Goal: Task Accomplishment & Management: Complete application form

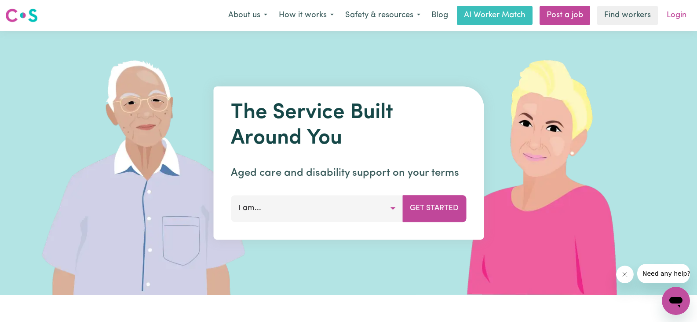
click at [680, 13] on link "Login" at bounding box center [677, 15] width 30 height 19
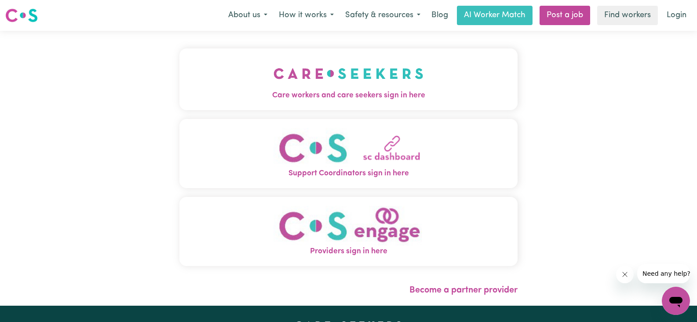
click at [318, 94] on span "Care workers and care seekers sign in here" at bounding box center [349, 95] width 338 height 11
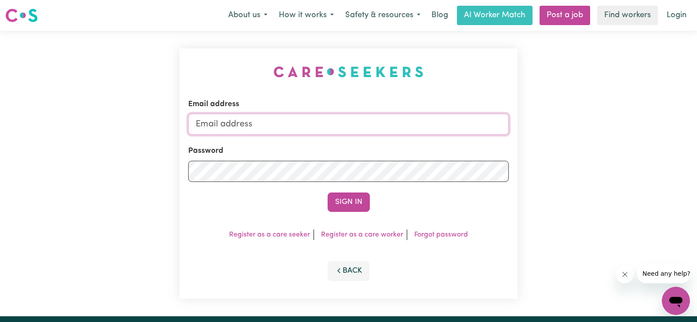
click at [276, 122] on input "Email address" at bounding box center [348, 124] width 321 height 21
type input "[EMAIL_ADDRESS][DOMAIN_NAME]"
click at [346, 199] on button "Sign In" at bounding box center [349, 201] width 42 height 19
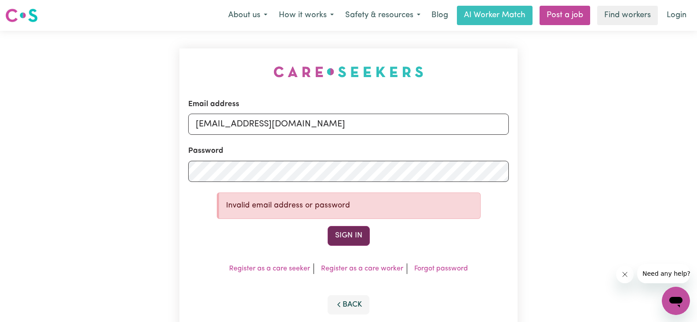
click at [335, 232] on button "Sign In" at bounding box center [349, 235] width 42 height 19
click at [346, 230] on button "Sign In" at bounding box center [349, 235] width 42 height 19
click at [188, 182] on div at bounding box center [188, 182] width 0 height 0
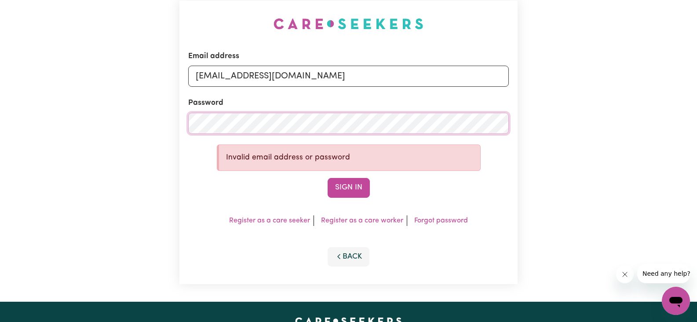
scroll to position [44, 0]
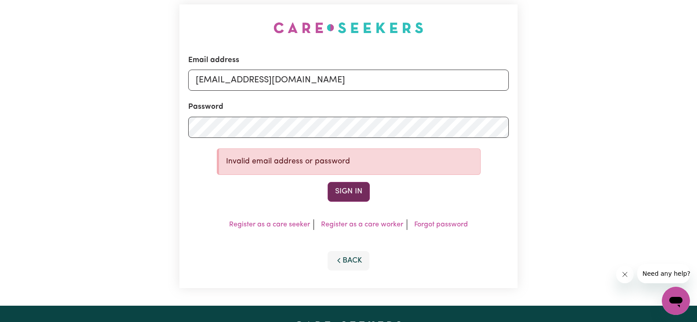
click at [359, 193] on button "Sign In" at bounding box center [349, 191] width 42 height 19
click at [428, 226] on link "Forgot password" at bounding box center [441, 224] width 54 height 7
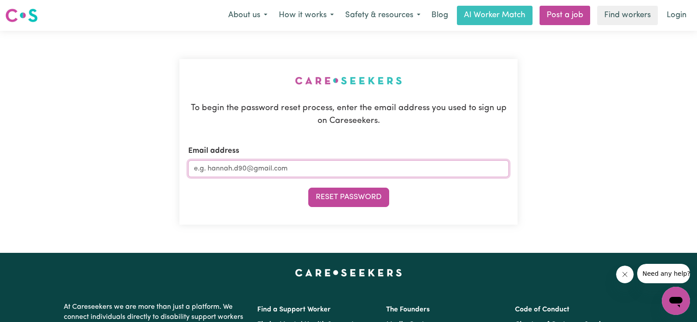
click at [232, 174] on input "Email address" at bounding box center [348, 168] width 321 height 17
click at [342, 198] on button "Reset Password" at bounding box center [348, 196] width 81 height 19
click at [245, 172] on input "Email address" at bounding box center [348, 168] width 321 height 17
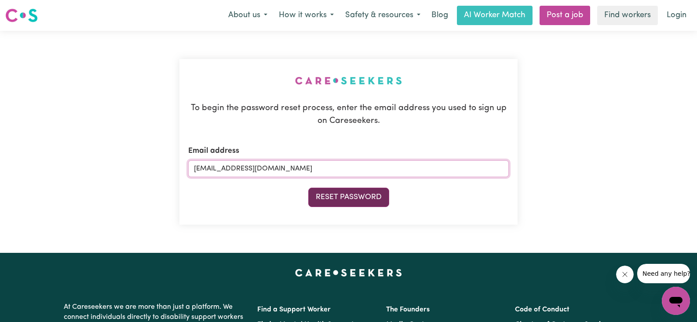
type input "[EMAIL_ADDRESS][DOMAIN_NAME]"
click at [345, 203] on button "Reset Password" at bounding box center [348, 196] width 81 height 19
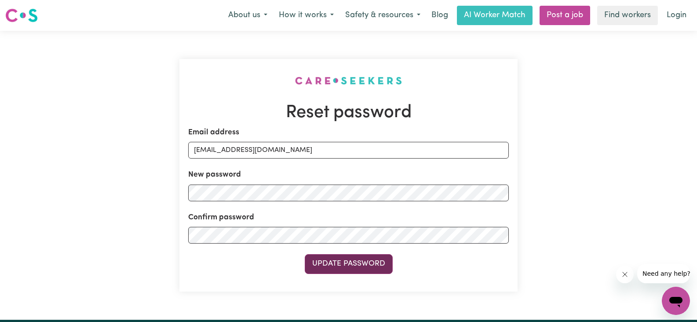
click at [339, 261] on button "Update Password" at bounding box center [349, 263] width 88 height 19
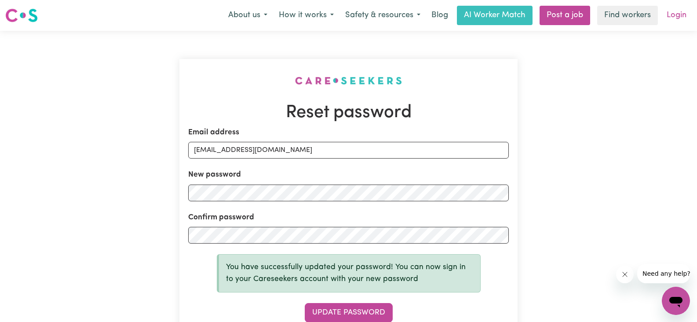
click at [680, 14] on link "Login" at bounding box center [677, 15] width 30 height 19
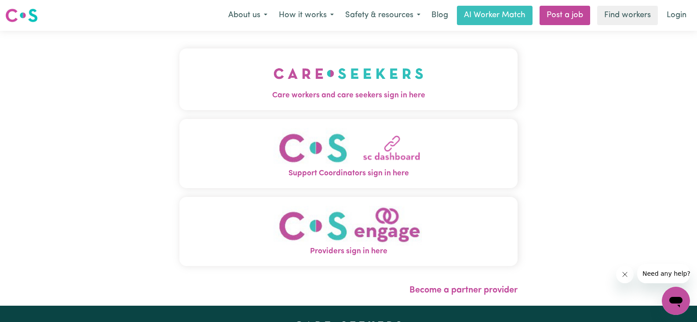
click at [336, 98] on span "Care workers and care seekers sign in here" at bounding box center [349, 95] width 338 height 11
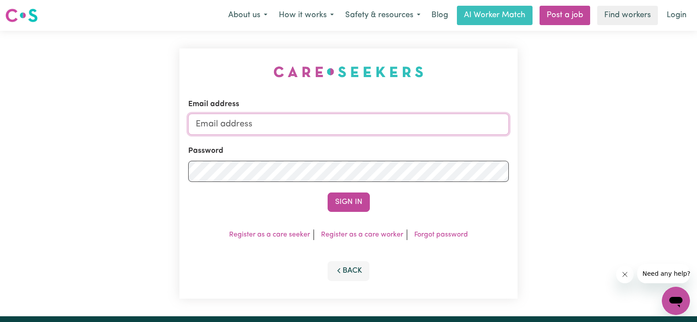
click at [298, 129] on input "Email address" at bounding box center [348, 124] width 321 height 21
type input "[EMAIL_ADDRESS][DOMAIN_NAME]"
click at [354, 200] on button "Sign In" at bounding box center [349, 201] width 42 height 19
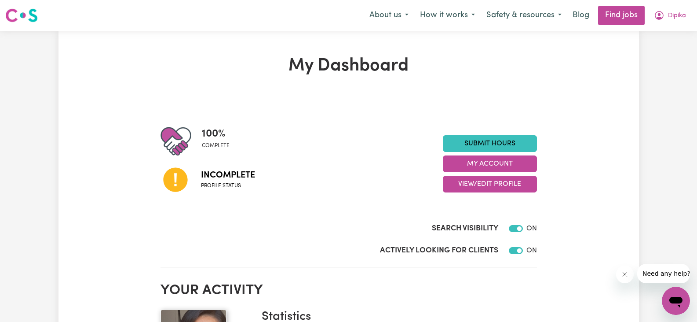
click at [223, 187] on span "Profile status" at bounding box center [228, 186] width 54 height 8
click at [484, 180] on button "View/Edit Profile" at bounding box center [490, 184] width 94 height 17
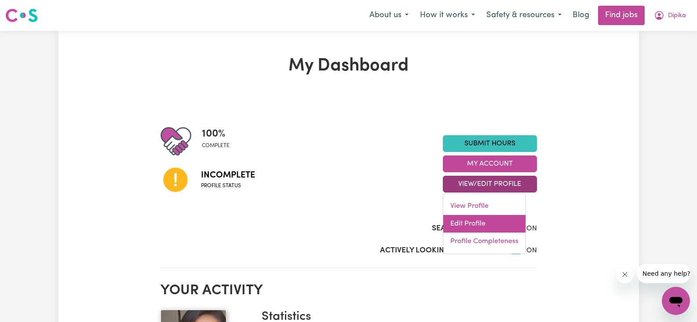
click at [476, 220] on link "Edit Profile" at bounding box center [484, 224] width 82 height 18
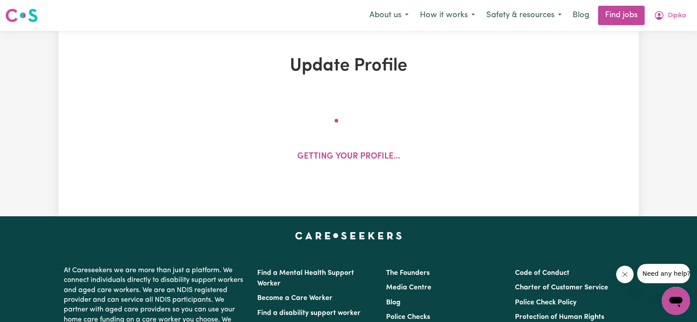
select select "female"
select select "Temporary Work Visa"
select select "Studying a healthcare related degree or qualification"
select select "37"
select select "45"
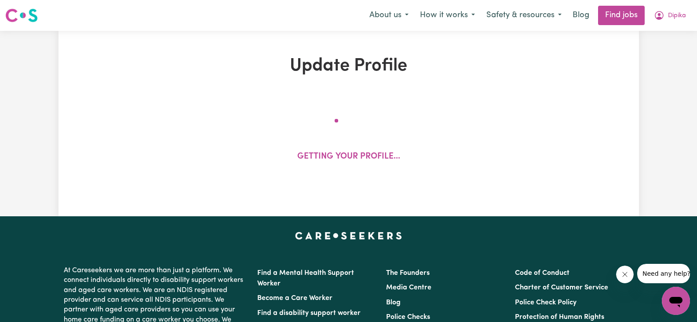
select select "45"
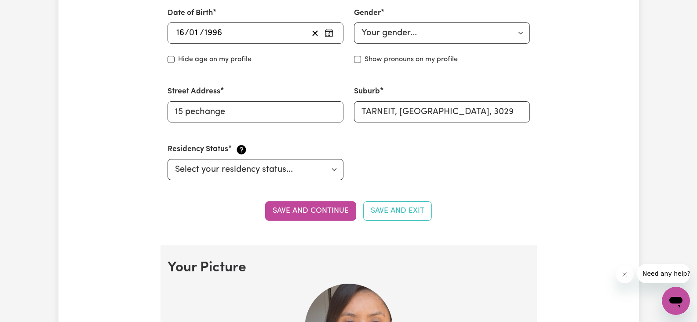
scroll to position [396, 0]
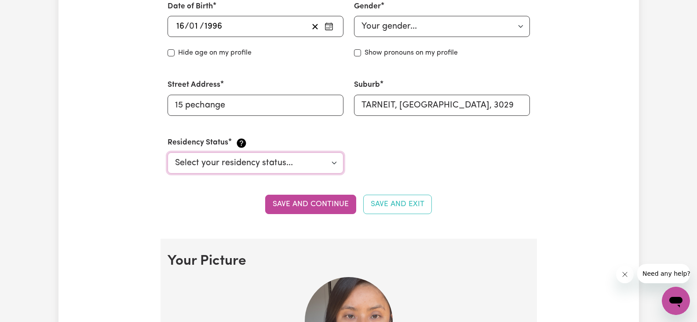
click at [331, 162] on select "Select your residency status... Australian citizen Australian PR Temporary Work…" at bounding box center [256, 162] width 176 height 21
click at [324, 206] on button "Save and continue" at bounding box center [310, 203] width 91 height 19
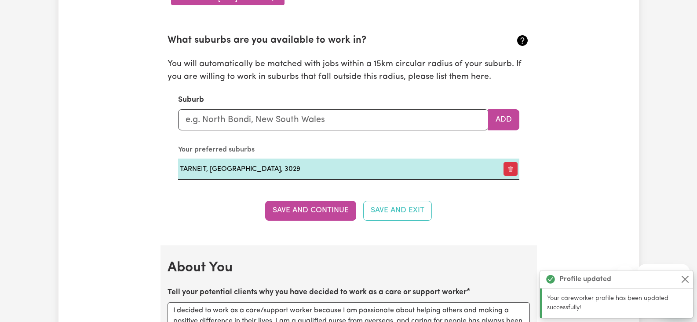
scroll to position [968, 0]
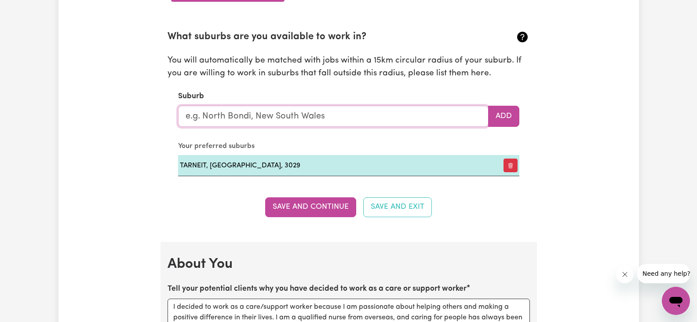
click at [269, 119] on input "text" at bounding box center [333, 116] width 311 height 21
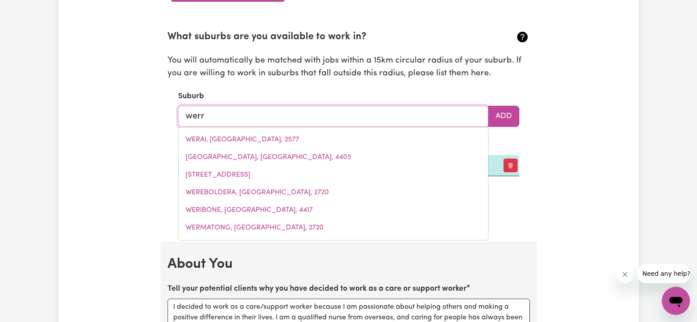
type input "werri"
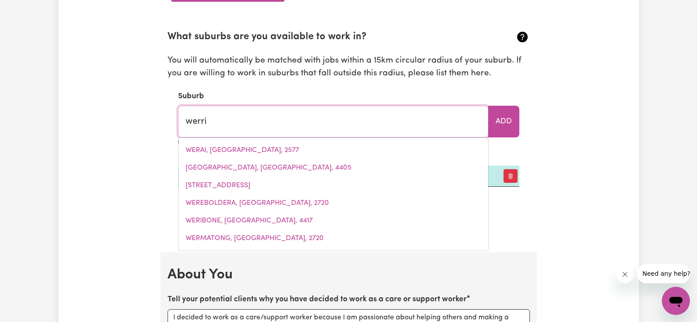
type input "werri BEACH, New South Wales, 2534"
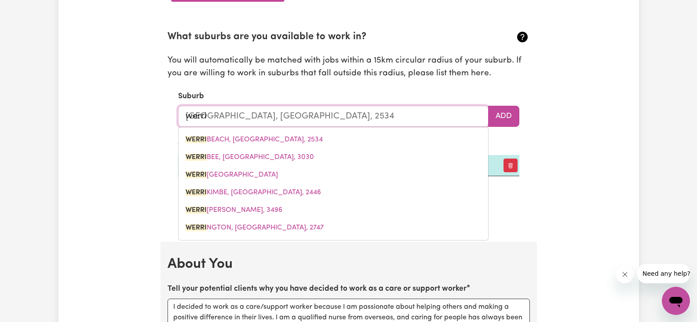
type input "werrib"
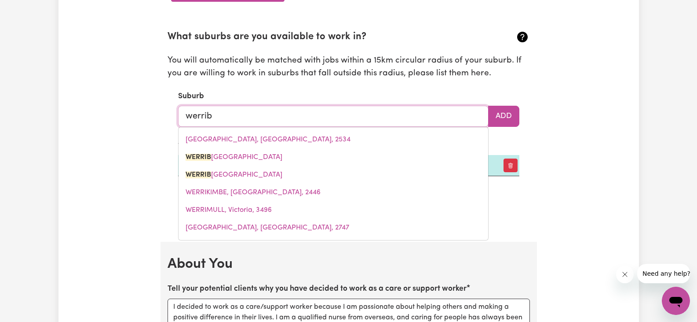
type input "werribe"
type input "werribeE, Victoria, 3030"
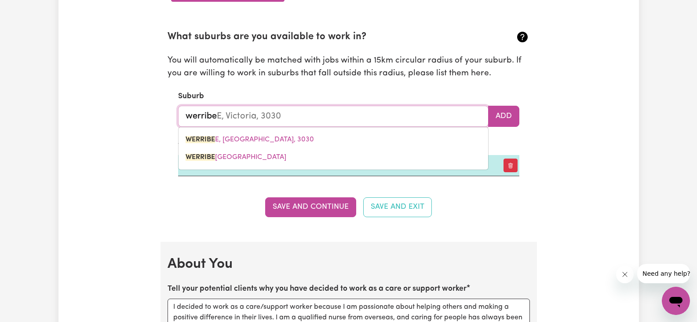
type input "werribee"
type input "werribee, Victoria, 3030"
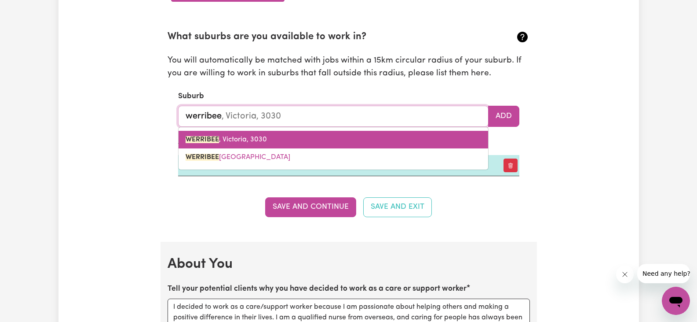
click at [263, 142] on span "WERRIBEE , Victoria, 3030" at bounding box center [226, 139] width 81 height 7
type input "WERRIBEE, Victoria, 3030"
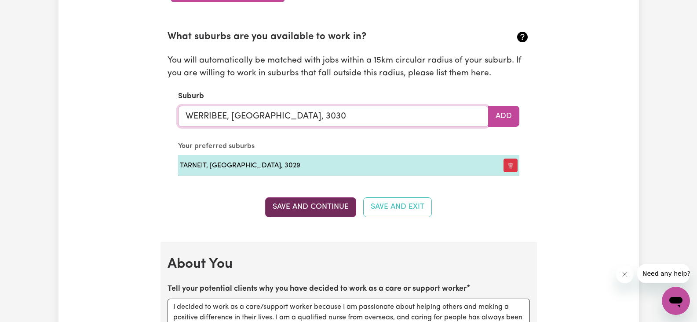
type input "WERRIBEE, Victoria, 3030"
click at [290, 203] on button "Save and Continue" at bounding box center [310, 206] width 91 height 19
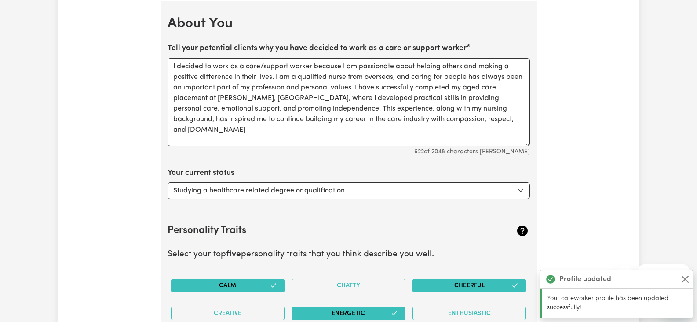
scroll to position [1209, 0]
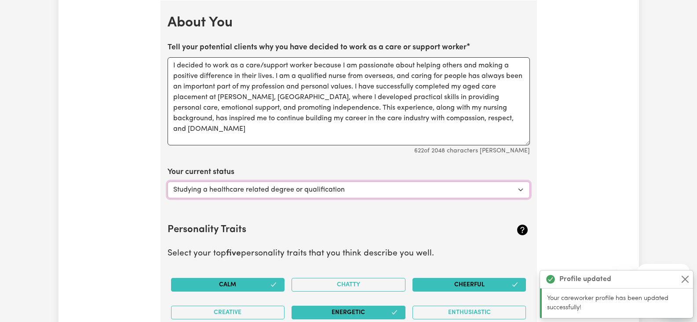
click at [295, 185] on select "Select... Studying a healthcare related degree or qualification Studying a non-…" at bounding box center [349, 189] width 363 height 17
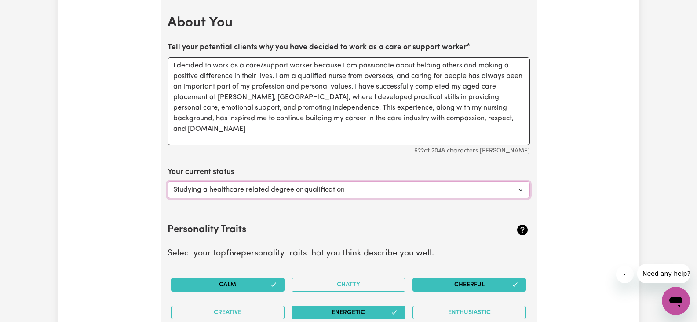
select select "Looking for work - I just graduated"
click at [168, 181] on select "Select... Studying a healthcare related degree or qualification Studying a non-…" at bounding box center [349, 189] width 363 height 17
click at [290, 190] on select "Select... Studying a healthcare related degree or qualification Studying a non-…" at bounding box center [349, 189] width 363 height 17
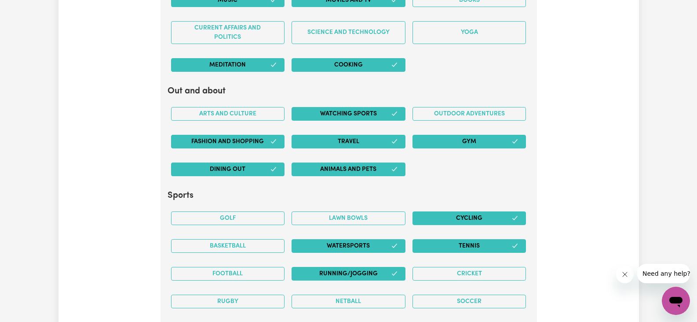
scroll to position [1825, 0]
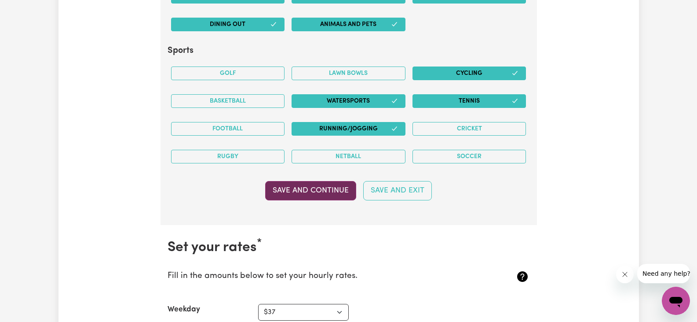
click at [315, 190] on button "Save and Continue" at bounding box center [310, 190] width 91 height 19
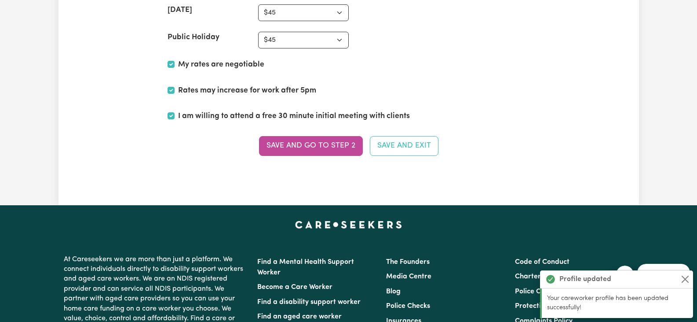
scroll to position [2182, 0]
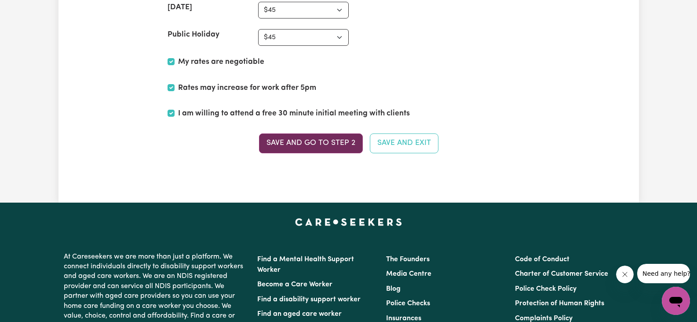
click at [338, 138] on button "Save and go to Step 2" at bounding box center [311, 142] width 104 height 19
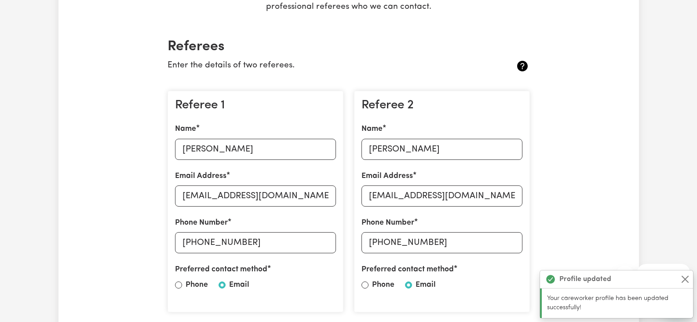
scroll to position [264, 0]
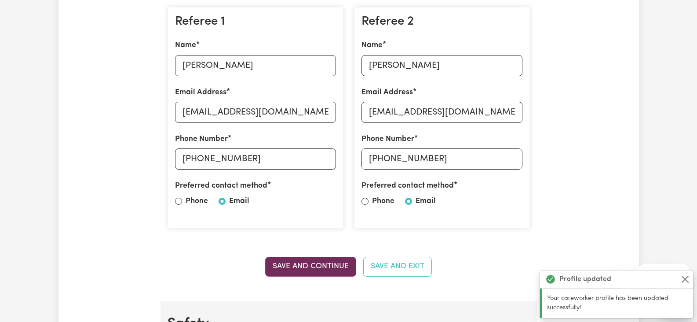
click at [319, 260] on button "Save and Continue" at bounding box center [310, 265] width 91 height 19
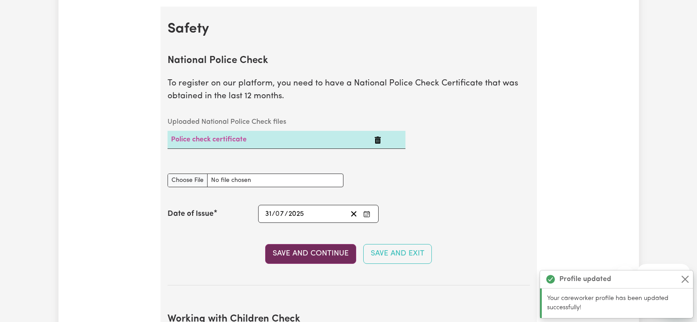
scroll to position [565, 0]
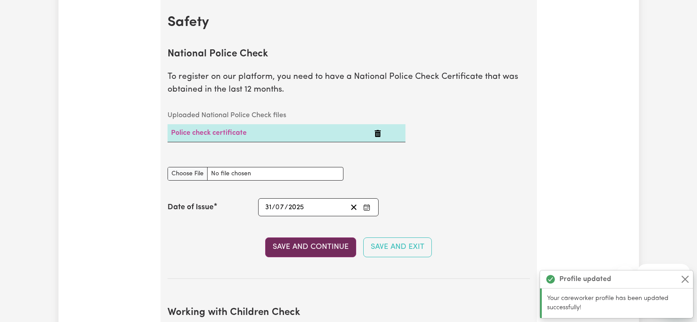
click at [293, 250] on button "Save and Continue" at bounding box center [310, 246] width 91 height 19
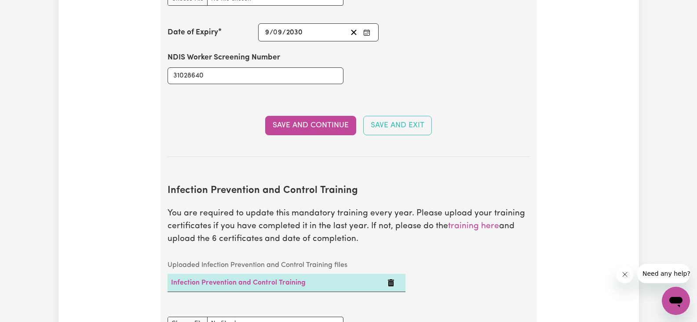
scroll to position [1341, 0]
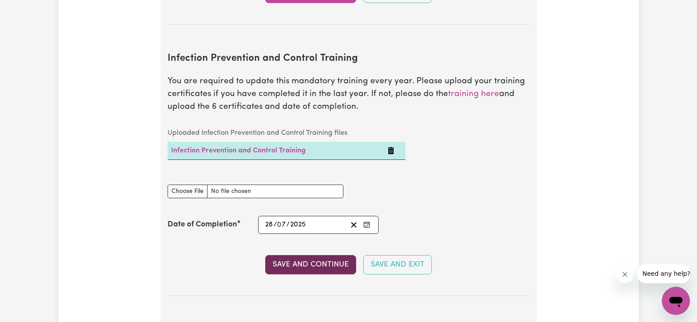
click at [286, 255] on button "Save and Continue" at bounding box center [310, 264] width 91 height 19
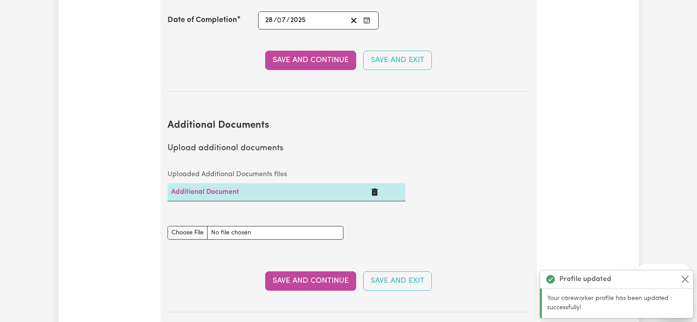
scroll to position [1550, 0]
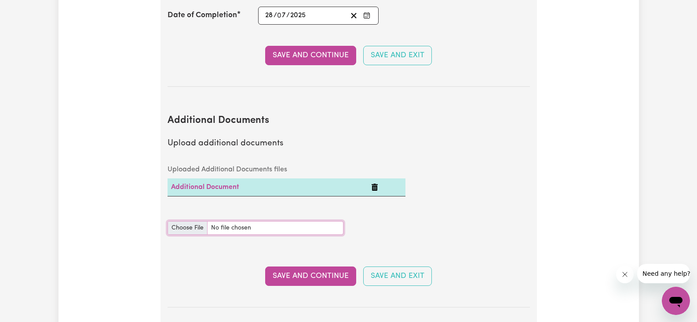
click at [194, 221] on input "Additional Documents document" at bounding box center [256, 228] width 176 height 14
click at [236, 183] on link "Additional Document" at bounding box center [205, 186] width 68 height 7
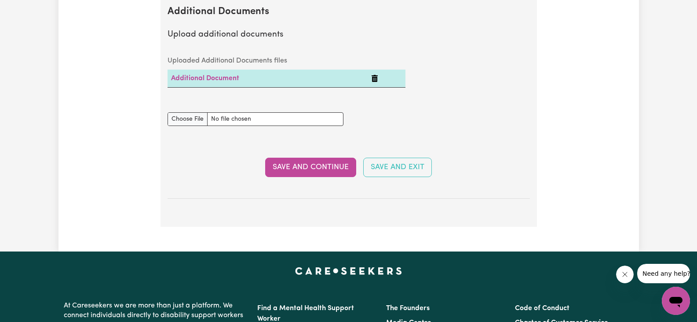
scroll to position [1682, 0]
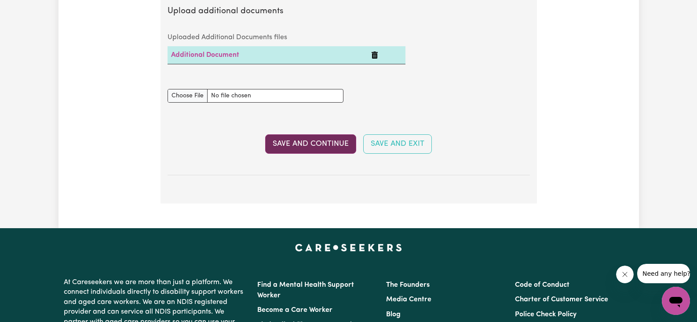
click at [328, 136] on button "Save and Continue" at bounding box center [310, 143] width 91 height 19
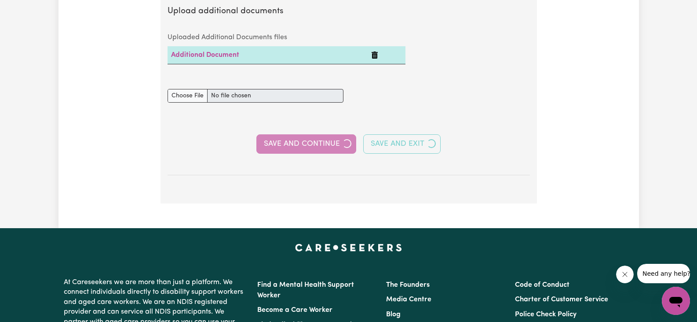
select select "2020"
select select "2025"
select select "Certificate III (Individual Support)"
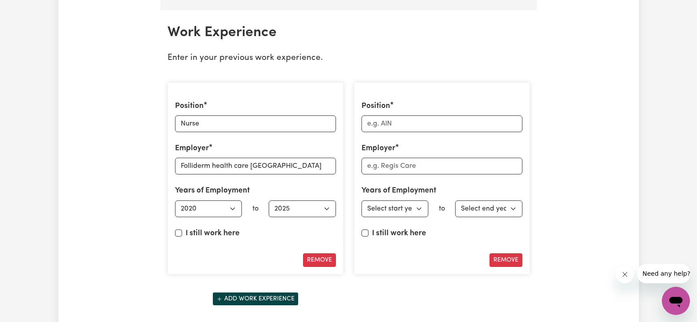
scroll to position [1232, 0]
click at [389, 123] on input "Position" at bounding box center [442, 123] width 161 height 17
type input "Nurse"
click at [393, 167] on input "Employer" at bounding box center [442, 165] width 161 height 17
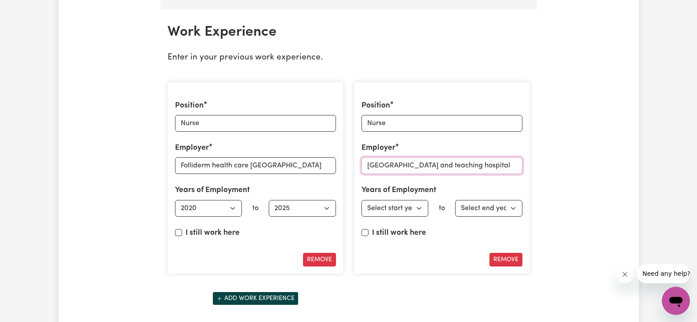
type input "Nobel medical college and teaching hospital"
click at [403, 208] on select "Select start year 1951 1952 1953 1954 1955 1956 1957 1958 1959 1960 1961 1962 1…" at bounding box center [395, 208] width 67 height 17
select select "2014"
click at [362, 200] on select "Select start year 1951 1952 1953 1954 1955 1956 1957 1958 1959 1960 1961 1962 1…" at bounding box center [395, 208] width 67 height 17
click at [504, 209] on select "Select end year 1951 1952 1953 1954 1955 1956 1957 1958 1959 1960 1961 1962 196…" at bounding box center [488, 208] width 67 height 17
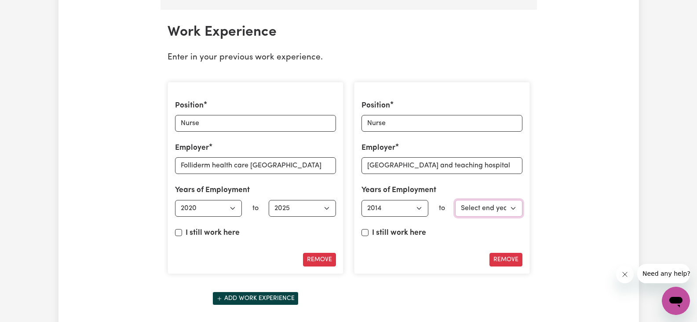
select select "2016"
click at [455, 200] on select "Select end year 1951 1952 1953 1954 1955 1956 1957 1958 1959 1960 1961 1962 196…" at bounding box center [488, 208] width 67 height 17
click at [213, 207] on select "Select start year 1951 1952 1953 1954 1955 1956 1957 1958 1959 1960 1961 1962 1…" at bounding box center [208, 208] width 67 height 17
select select "2021"
click at [175, 200] on select "Select start year 1951 1952 1953 1954 1955 1956 1957 1958 1959 1960 1961 1962 1…" at bounding box center [208, 208] width 67 height 17
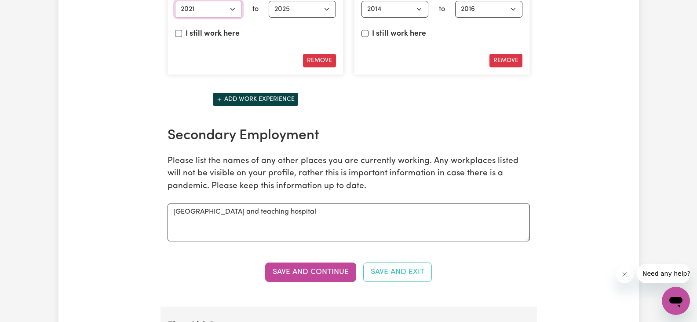
scroll to position [1540, 0]
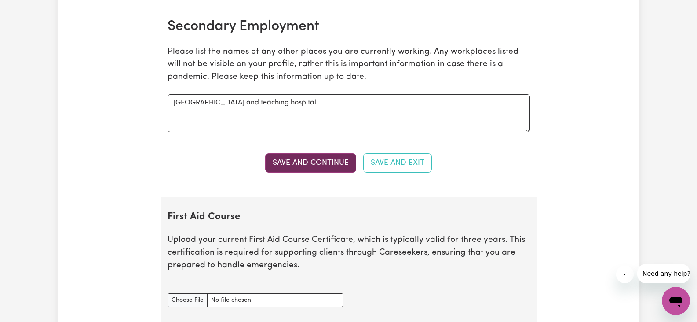
click at [316, 165] on button "Save and Continue" at bounding box center [310, 162] width 91 height 19
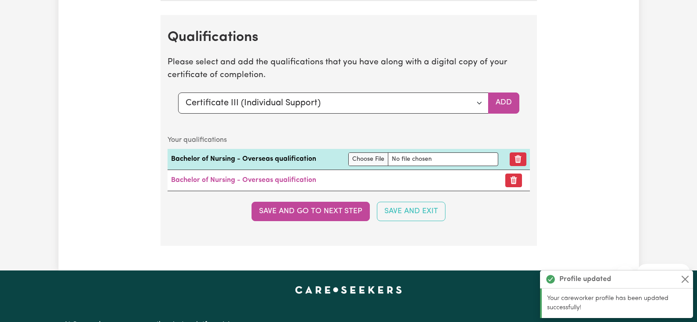
scroll to position [2211, 0]
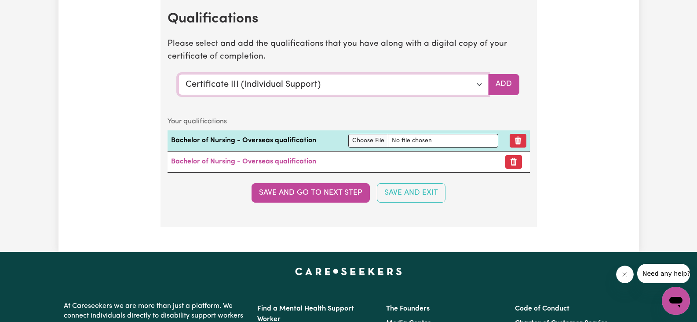
click at [478, 79] on select "Select a qualification to add... Certificate III (Individual Support) Certifica…" at bounding box center [333, 84] width 311 height 21
select select "Bachelor of Nursing - Overseas qualification"
click at [178, 74] on select "Select a qualification to add... Certificate III (Individual Support) Certifica…" at bounding box center [333, 84] width 311 height 21
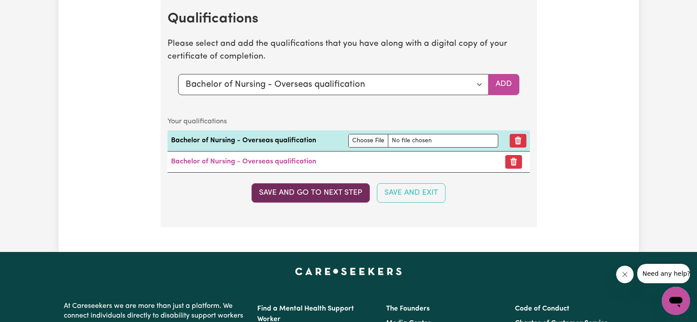
click at [315, 195] on button "Save and go to next step" at bounding box center [311, 192] width 118 height 19
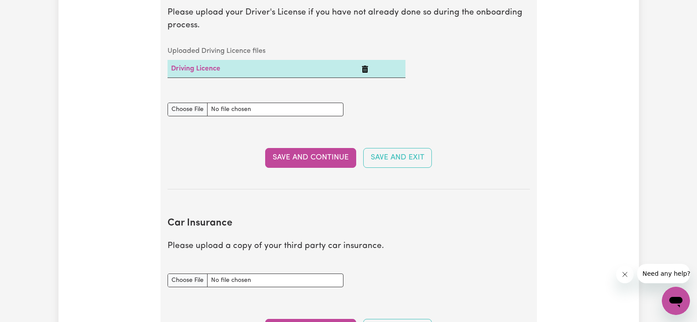
scroll to position [440, 0]
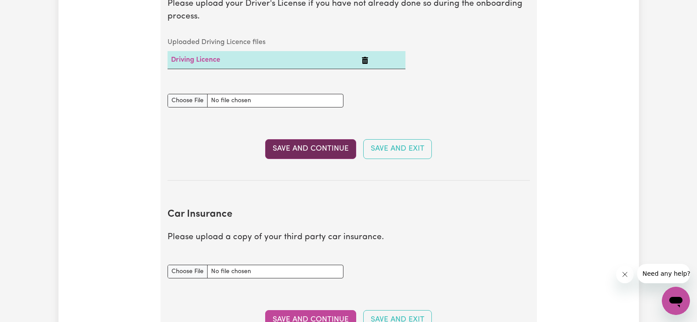
click at [302, 150] on button "Save and Continue" at bounding box center [310, 148] width 91 height 19
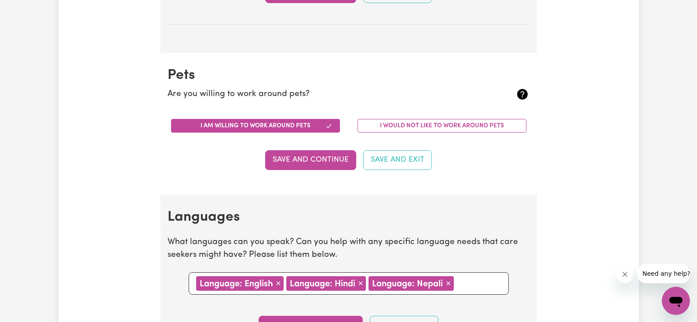
scroll to position [898, 0]
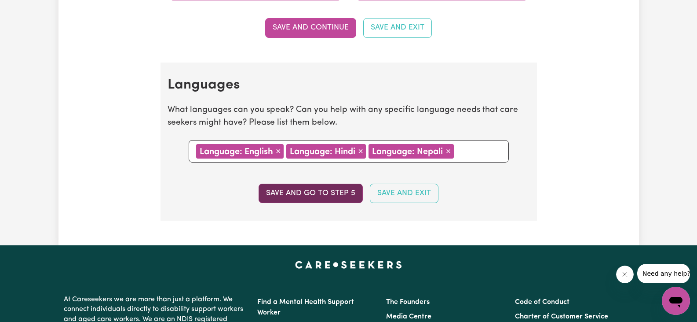
click at [324, 189] on button "Save and go to step 5" at bounding box center [311, 192] width 104 height 19
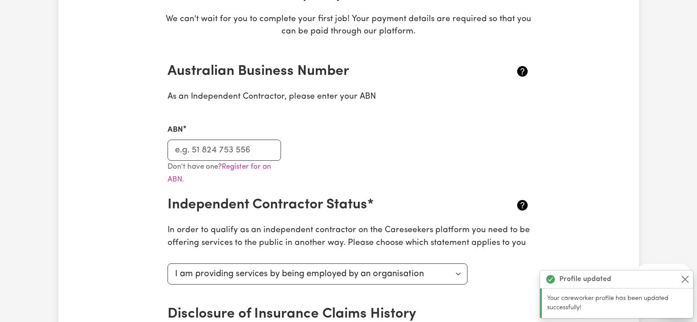
scroll to position [176, 0]
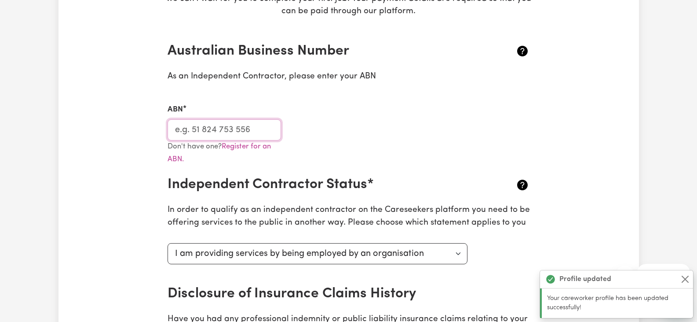
click at [196, 131] on input "ABN" at bounding box center [225, 129] width 114 height 21
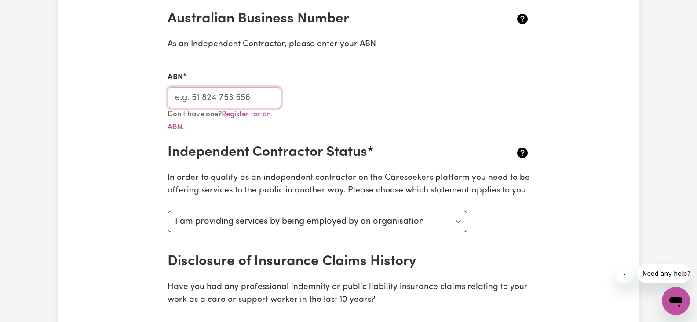
scroll to position [220, 0]
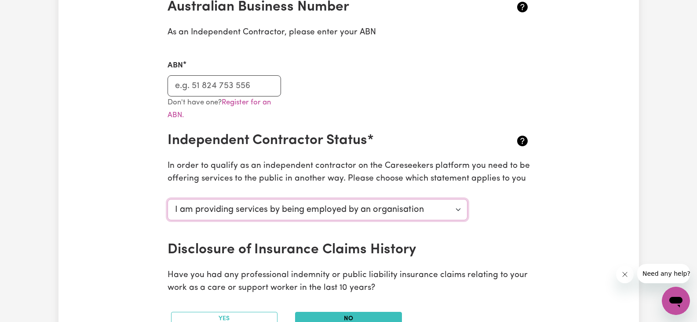
click at [251, 210] on select "Select your independent contractor status... I am providing services through an…" at bounding box center [318, 209] width 300 height 21
select select "I am providing services privately on my own"
click at [168, 199] on select "Select your independent contractor status... I am providing services through an…" at bounding box center [318, 209] width 300 height 21
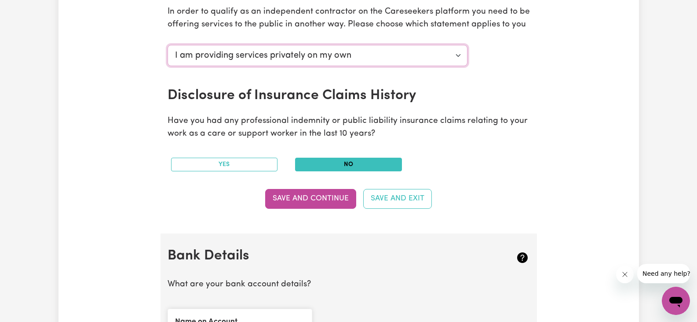
scroll to position [396, 0]
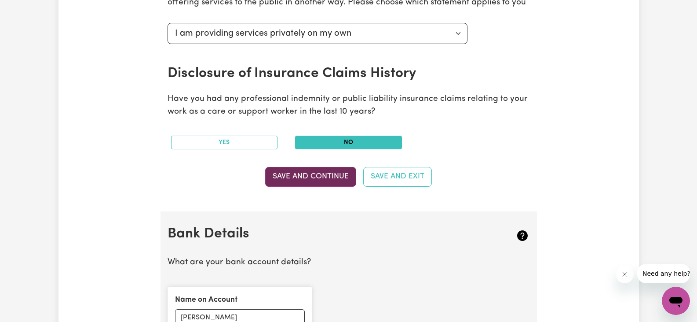
click at [286, 173] on button "Save and Continue" at bounding box center [310, 176] width 91 height 19
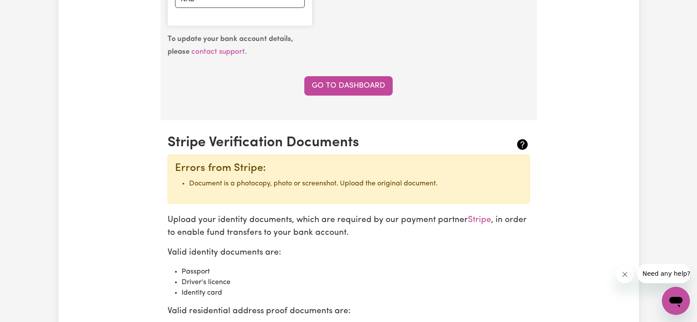
scroll to position [783, 0]
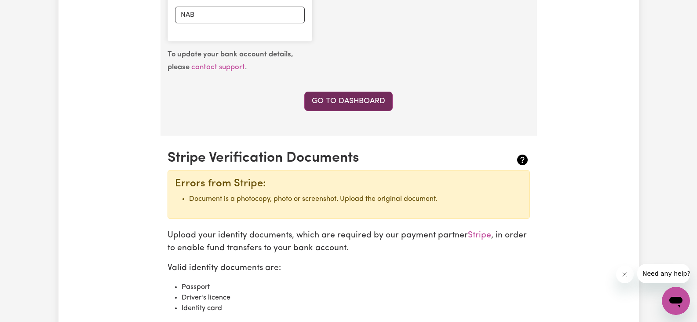
click at [322, 100] on link "Go to Dashboard" at bounding box center [348, 101] width 88 height 19
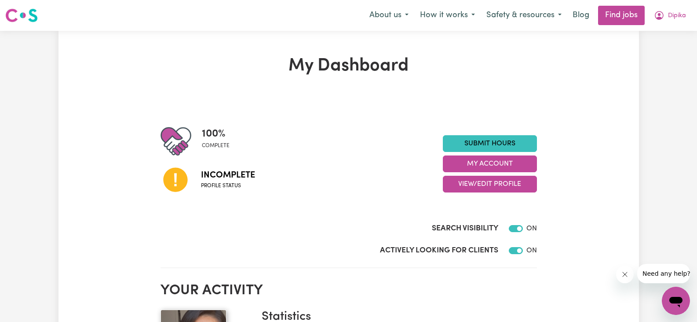
click at [180, 185] on icon at bounding box center [175, 180] width 24 height 24
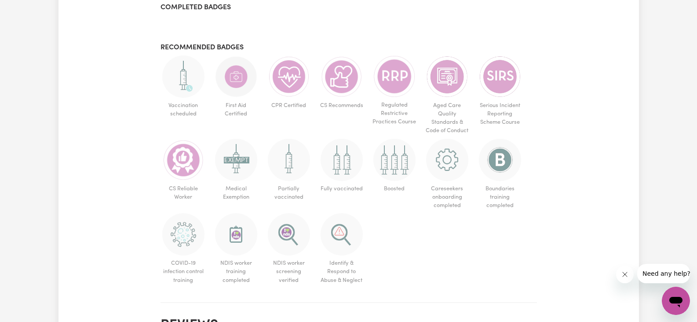
scroll to position [660, 0]
